Goal: Information Seeking & Learning: Learn about a topic

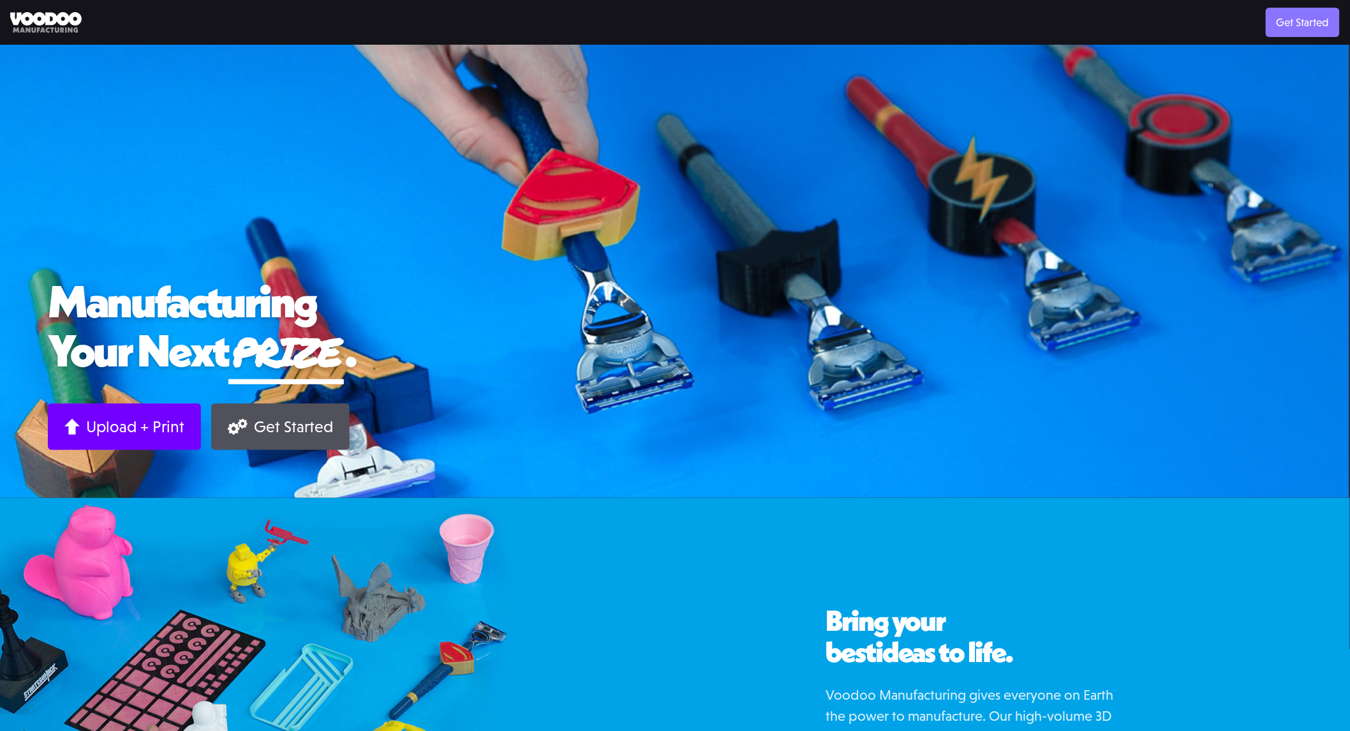
click at [1284, 29] on link "Get Started" at bounding box center [1303, 22] width 74 height 29
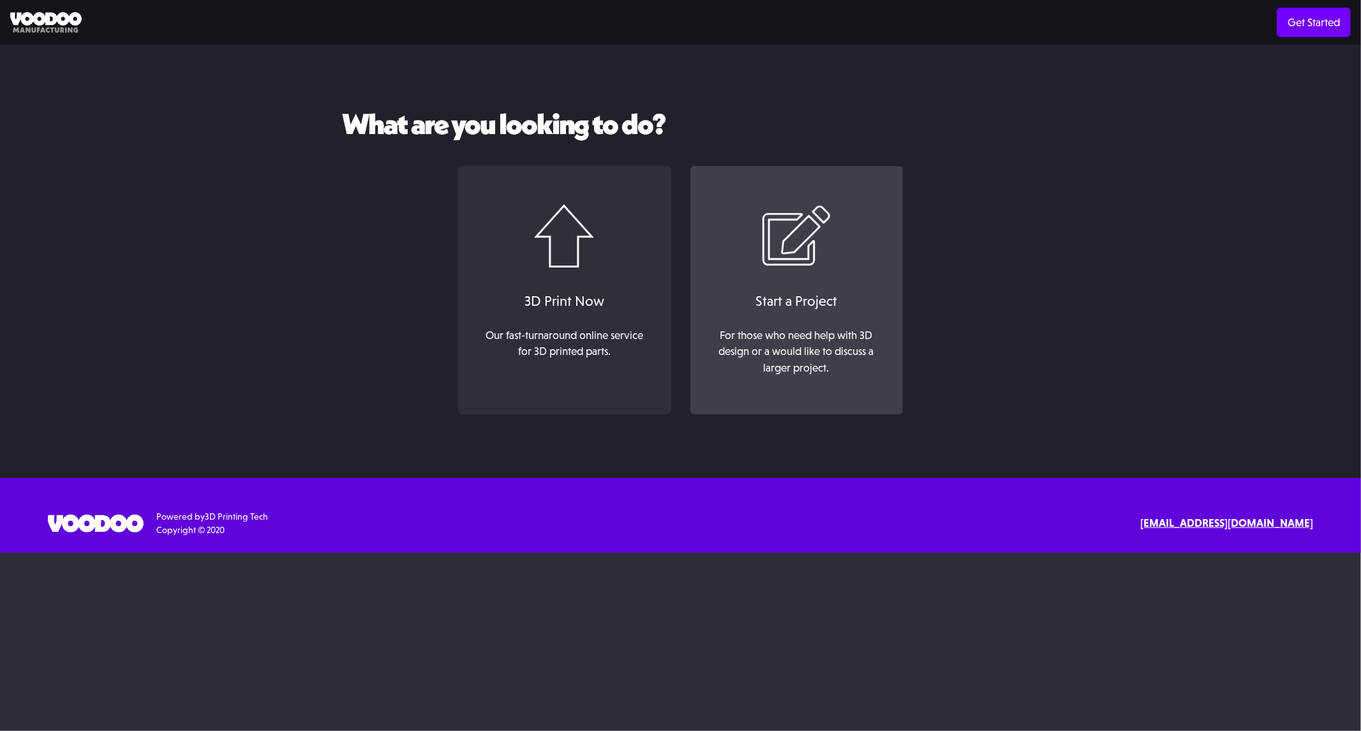
click at [808, 347] on div "For those who need help with 3D design or a would like to discuss a larger proj…" at bounding box center [796, 351] width 172 height 49
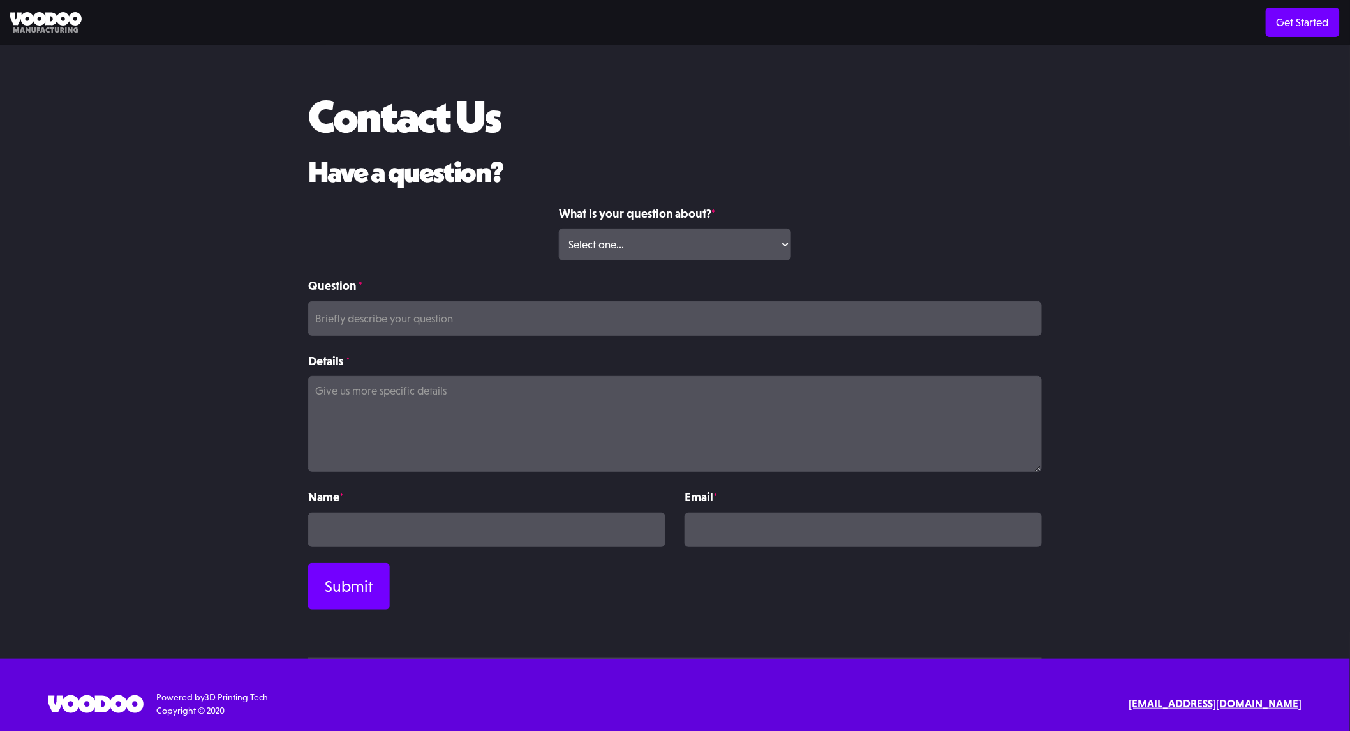
scroll to position [18, 0]
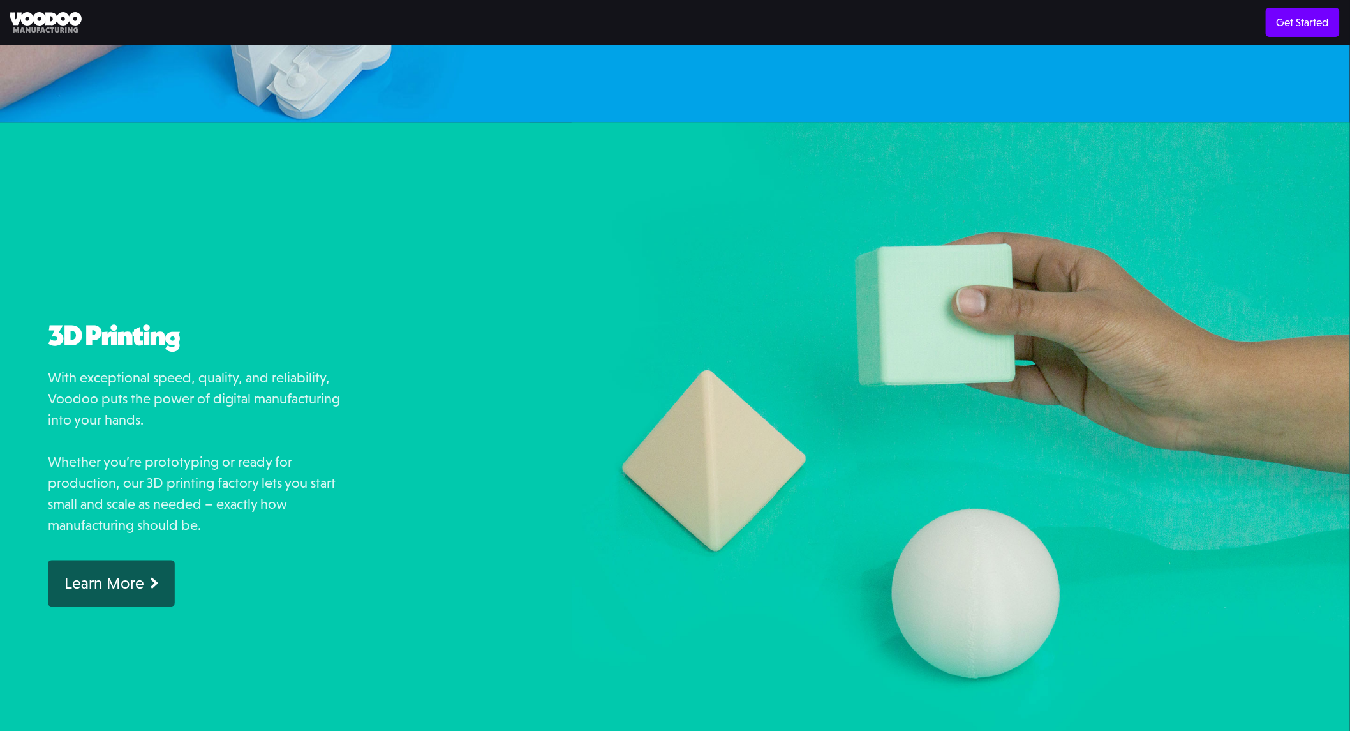
scroll to position [829, 0]
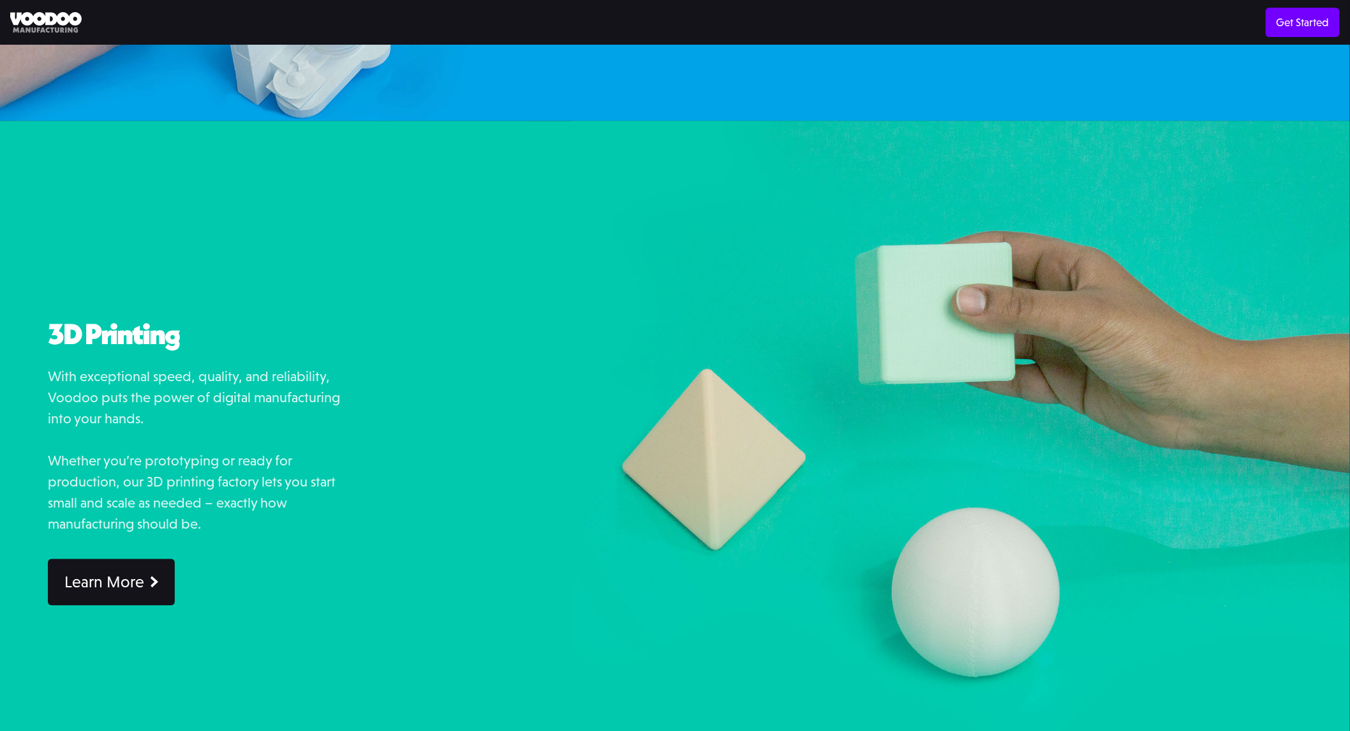
click at [119, 570] on link "Learn More" at bounding box center [111, 582] width 127 height 47
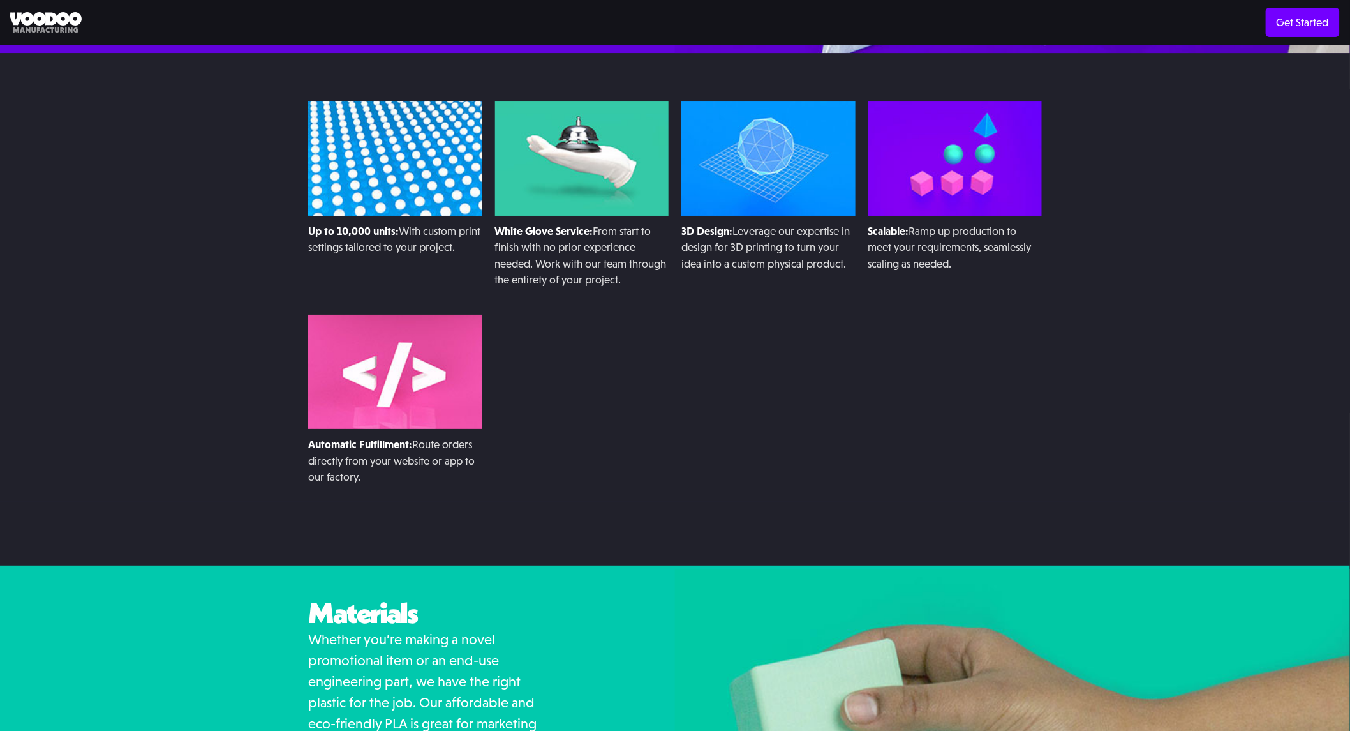
scroll to position [1858, 0]
click at [362, 609] on h2 "Materials" at bounding box center [424, 613] width 232 height 32
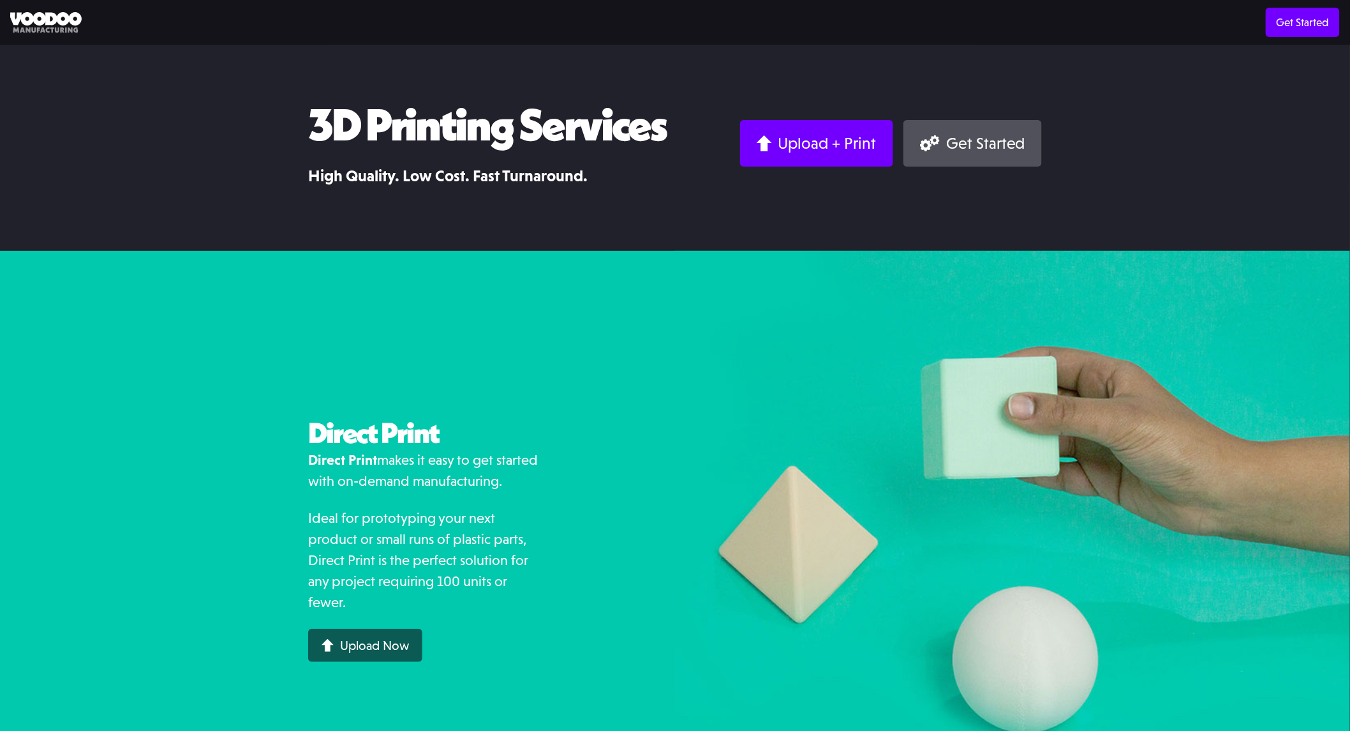
scroll to position [0, 0]
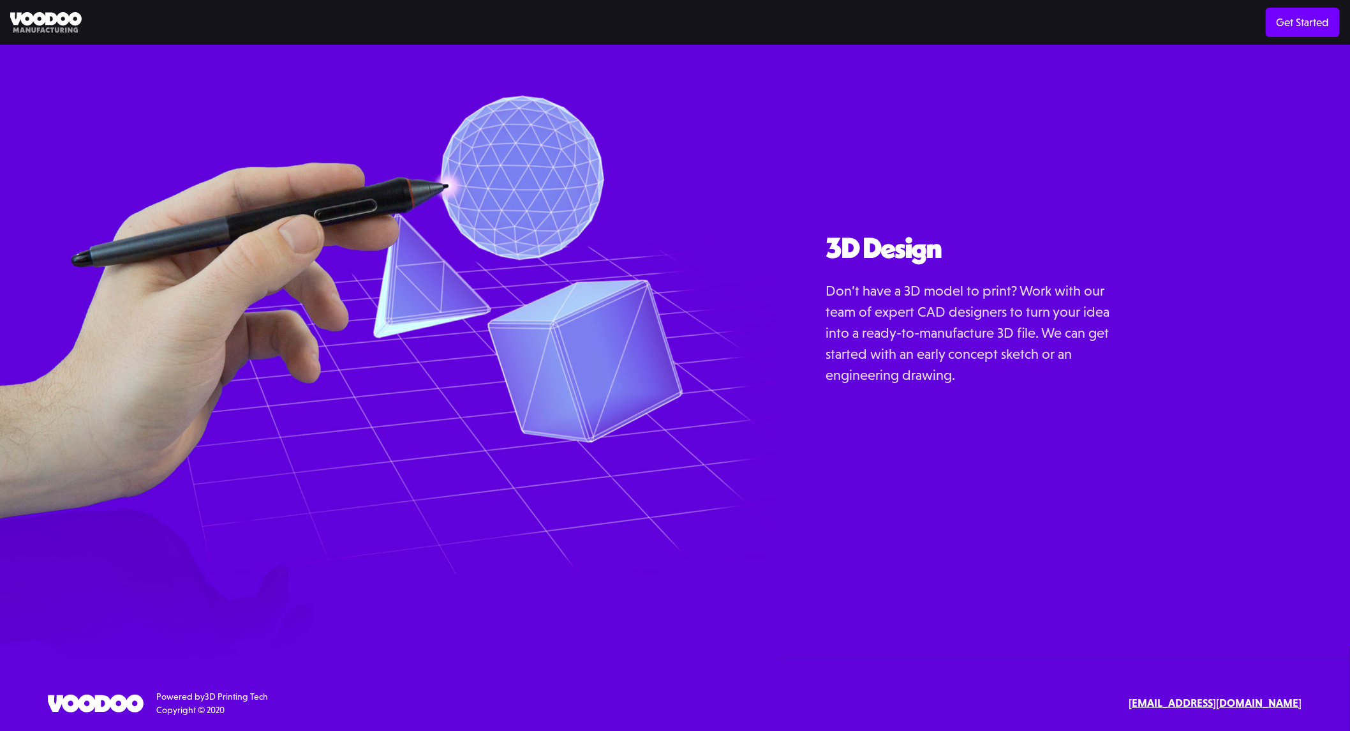
scroll to position [1625, 0]
click at [704, 249] on img at bounding box center [389, 323] width 778 height 665
